Goal: Task Accomplishment & Management: Complete application form

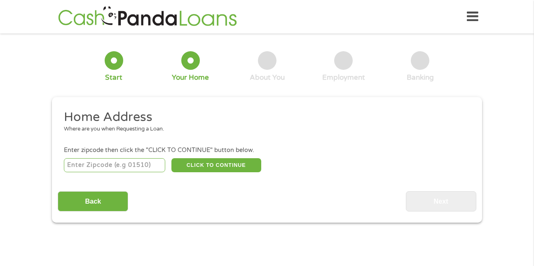
click at [132, 163] on input "number" at bounding box center [115, 165] width 102 height 14
type input "60936"
click at [214, 162] on button "CLICK TO CONTINUE" at bounding box center [217, 165] width 90 height 14
type input "60936"
type input "[GEOGRAPHIC_DATA]"
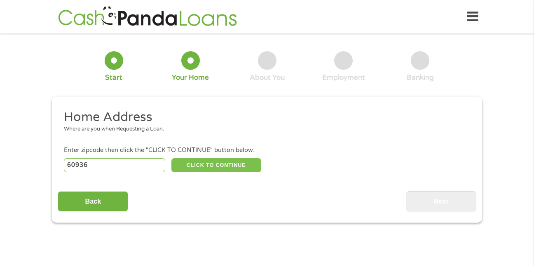
select select "[US_STATE]"
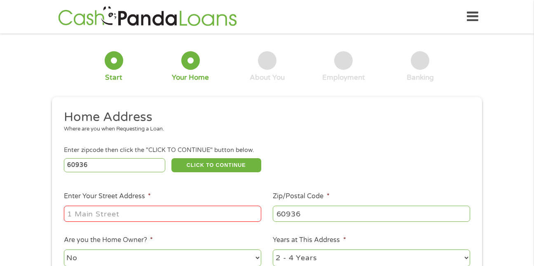
click at [190, 216] on input "Enter Your Street Address *" at bounding box center [163, 213] width 198 height 16
type input "[STREET_ADDRESS]"
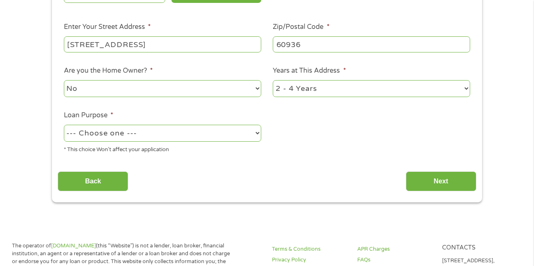
scroll to position [174, 0]
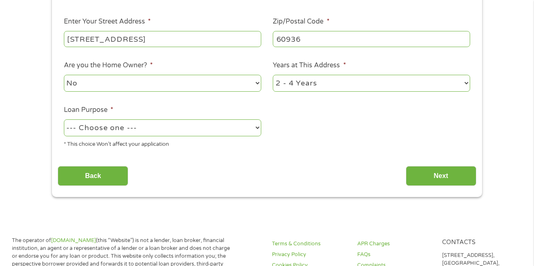
click at [238, 85] on select "No Yes" at bounding box center [163, 83] width 198 height 17
select select "yes"
click at [64, 75] on select "No Yes" at bounding box center [163, 83] width 198 height 17
click at [305, 87] on select "1 Year or less 1 - 2 Years 2 - 4 Years Over 4 Years" at bounding box center [372, 83] width 198 height 17
select select "24months"
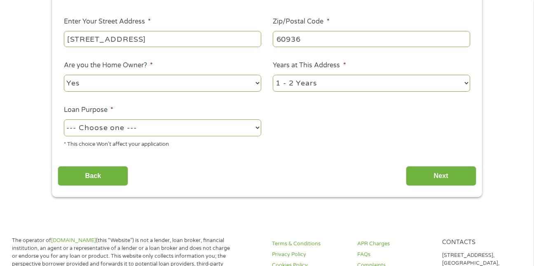
click at [273, 75] on select "1 Year or less 1 - 2 Years 2 - 4 Years Over 4 Years" at bounding box center [372, 83] width 198 height 17
click at [219, 131] on select "--- Choose one --- Pay Bills Debt Consolidation Home Improvement Major Purchase…" at bounding box center [163, 127] width 198 height 17
select select "other"
click at [64, 119] on select "--- Choose one --- Pay Bills Debt Consolidation Home Improvement Major Purchase…" at bounding box center [163, 127] width 198 height 17
click at [425, 168] on input "Next" at bounding box center [441, 176] width 71 height 20
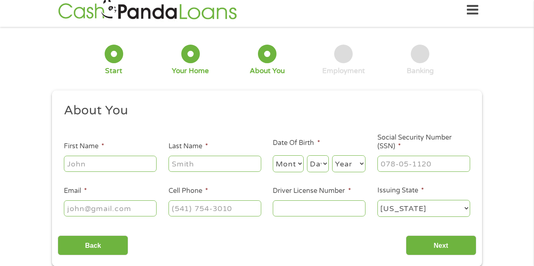
scroll to position [0, 0]
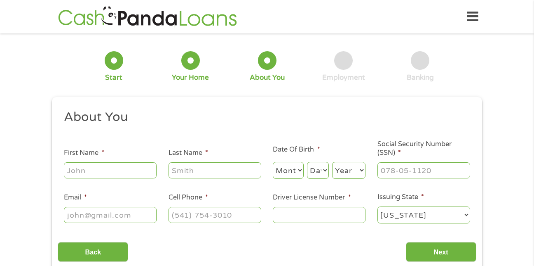
click at [137, 167] on input "First Name *" at bounding box center [110, 170] width 93 height 16
type input "[PERSON_NAME]"
select select "7"
select select "5"
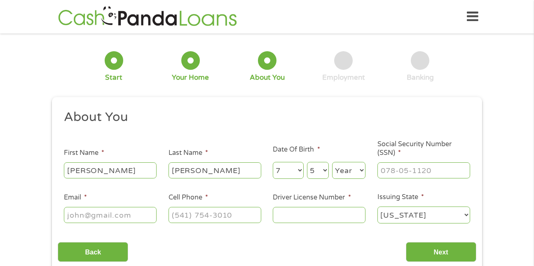
select select "1994"
type input "[EMAIL_ADDRESS][DOMAIN_NAME]"
type input "[PHONE_NUMBER]"
click at [436, 167] on input "___-__-____" at bounding box center [424, 170] width 93 height 16
type input "328-92-6235"
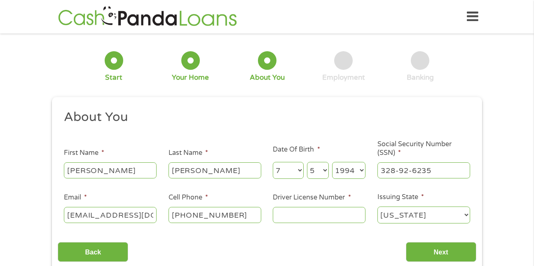
click at [351, 221] on input "Driver License Number *" at bounding box center [319, 215] width 93 height 16
type input "s410-0659-4791"
click at [426, 246] on input "Next" at bounding box center [441, 252] width 71 height 20
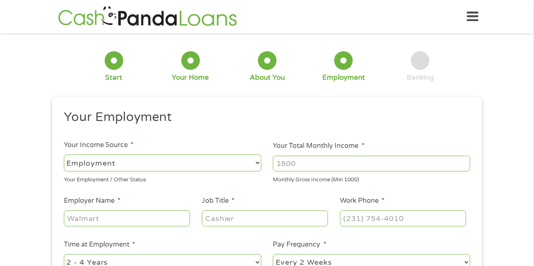
scroll to position [3, 3]
click at [328, 165] on input "Your Total Monthly Income *" at bounding box center [372, 163] width 198 height 16
type input "1606"
click at [169, 220] on input "Employer Name *" at bounding box center [127, 218] width 126 height 16
type input "[GEOGRAPHIC_DATA]"
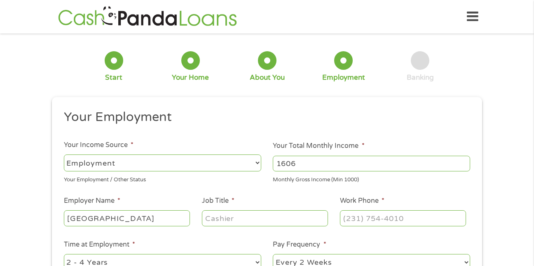
click at [213, 220] on input "Job Title *" at bounding box center [265, 218] width 126 height 16
type input "Paraprofessional"
click at [350, 219] on input "(___) ___-____" at bounding box center [403, 218] width 126 height 16
type input "[PHONE_NUMBER]"
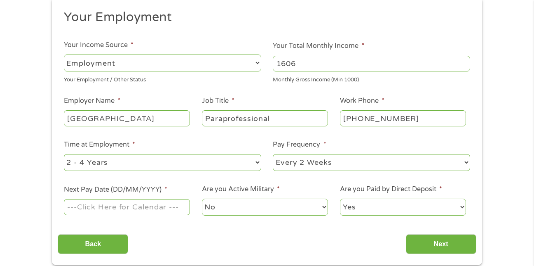
scroll to position [101, 0]
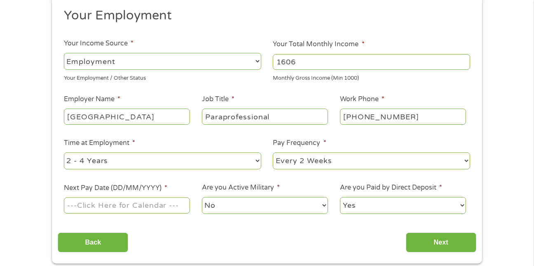
click at [206, 156] on select "--- Choose one --- 1 Year or less 1 - 2 Years 2 - 4 Years Over 4 Years" at bounding box center [163, 160] width 198 height 17
select select "24months"
click at [64, 152] on select "--- Choose one --- 1 Year or less 1 - 2 Years 2 - 4 Years Over 4 Years" at bounding box center [163, 160] width 198 height 17
click at [356, 158] on select "--- Choose one --- Every 2 Weeks Every Week Monthly Semi-Monthly" at bounding box center [372, 160] width 198 height 17
select select "semimonthly"
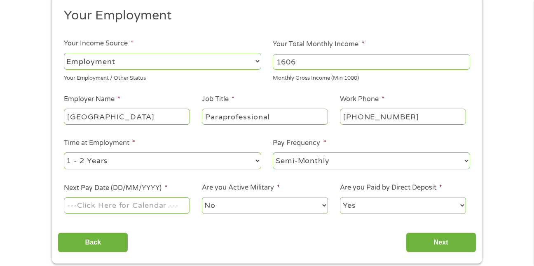
click at [273, 152] on select "--- Choose one --- Every 2 Weeks Every Week Monthly Semi-Monthly" at bounding box center [372, 160] width 198 height 17
click at [162, 206] on input "Next Pay Date (DD/MM/YYYY) *" at bounding box center [127, 205] width 126 height 16
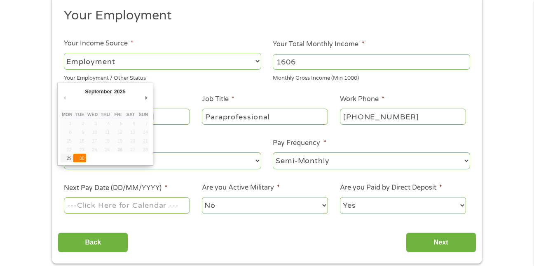
type input "[DATE]"
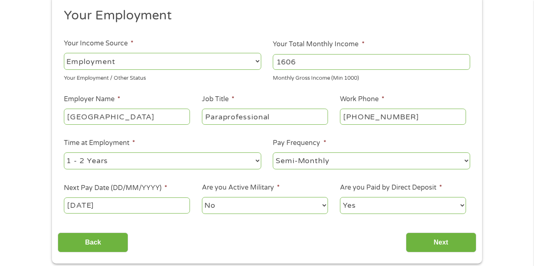
click at [369, 209] on select "Yes No" at bounding box center [403, 205] width 126 height 17
click at [422, 235] on input "Next" at bounding box center [441, 242] width 71 height 20
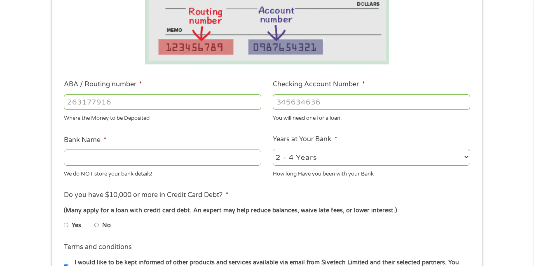
scroll to position [188, 0]
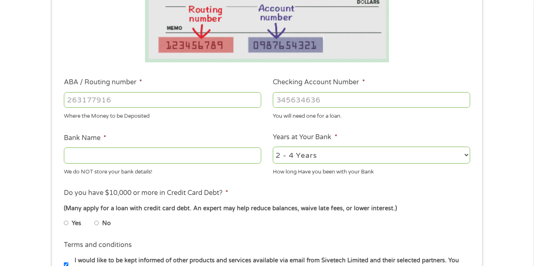
click at [154, 101] on input "ABA / Routing number *" at bounding box center [163, 100] width 198 height 16
type input "071110000"
type input "VERMILION VALLEY BANK"
type input "071110000"
click at [280, 101] on input "Checking Account Number *" at bounding box center [372, 100] width 198 height 16
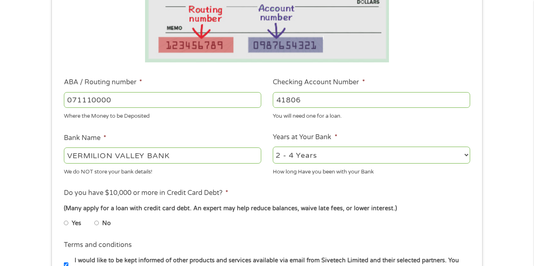
type input "41806"
click at [357, 151] on select "2 - 4 Years 6 - 12 Months 1 - 2 Years Over 4 Years" at bounding box center [372, 154] width 198 height 17
select select "60months"
click at [273, 146] on select "2 - 4 Years 6 - 12 Months 1 - 2 Years Over 4 Years" at bounding box center [372, 154] width 198 height 17
click at [100, 223] on li "No" at bounding box center [109, 223] width 30 height 16
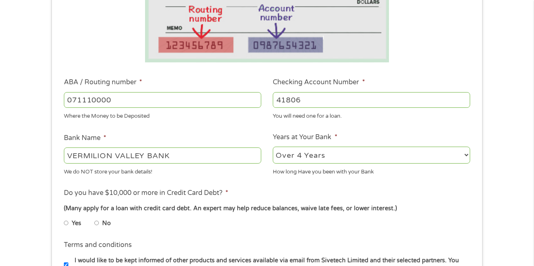
click at [96, 222] on input "No" at bounding box center [96, 222] width 5 height 13
radio input "true"
drag, startPoint x: 96, startPoint y: 222, endPoint x: 414, endPoint y: 215, distance: 317.6
click at [414, 215] on div "Yes No" at bounding box center [267, 224] width 407 height 19
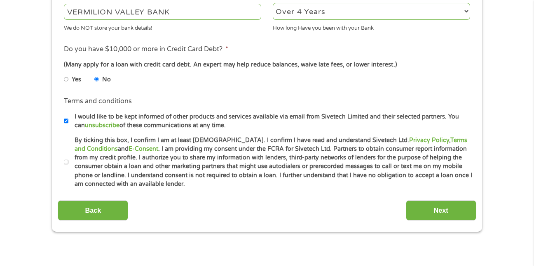
scroll to position [333, 0]
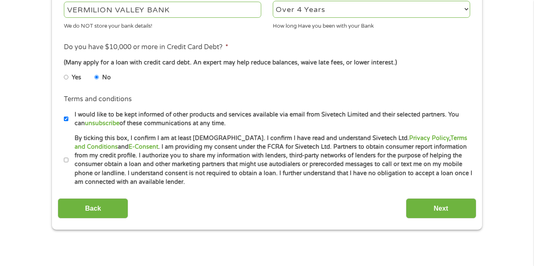
click at [65, 117] on input "I would like to be kept informed of other products and services available via e…" at bounding box center [66, 118] width 5 height 13
checkbox input "false"
click at [434, 211] on input "Next" at bounding box center [441, 208] width 71 height 20
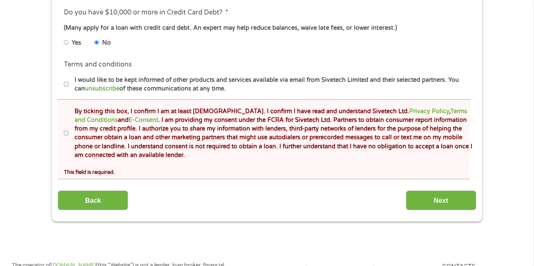
scroll to position [396, 0]
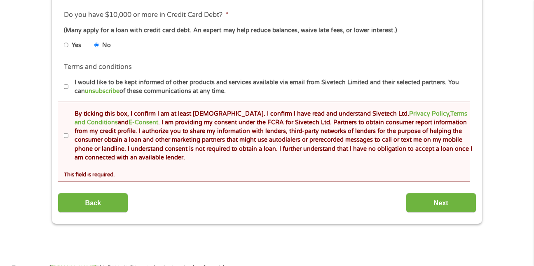
click at [67, 134] on input "By ticking this box, I confirm I am at least [DEMOGRAPHIC_DATA]. I confirm I ha…" at bounding box center [66, 135] width 5 height 13
checkbox input "true"
click at [421, 197] on input "Next" at bounding box center [441, 203] width 71 height 20
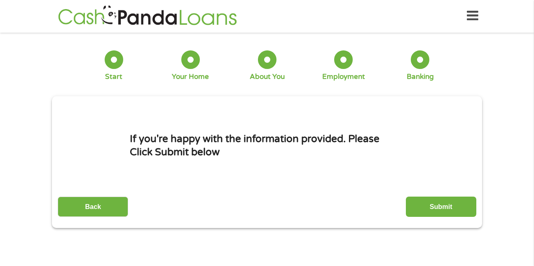
scroll to position [0, 0]
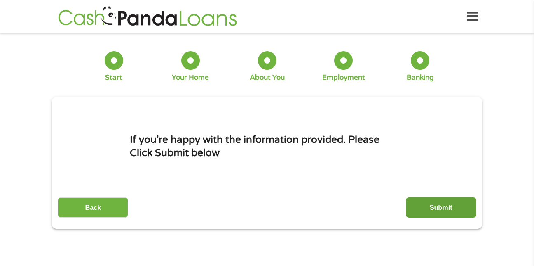
click at [436, 217] on input "Submit" at bounding box center [441, 207] width 71 height 20
